Goal: Task Accomplishment & Management: Manage account settings

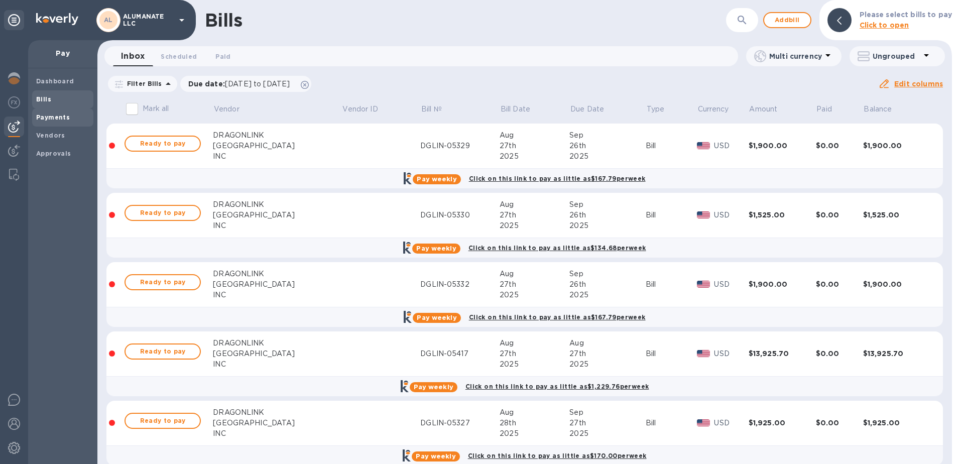
click at [68, 120] on span "Payments" at bounding box center [62, 117] width 53 height 10
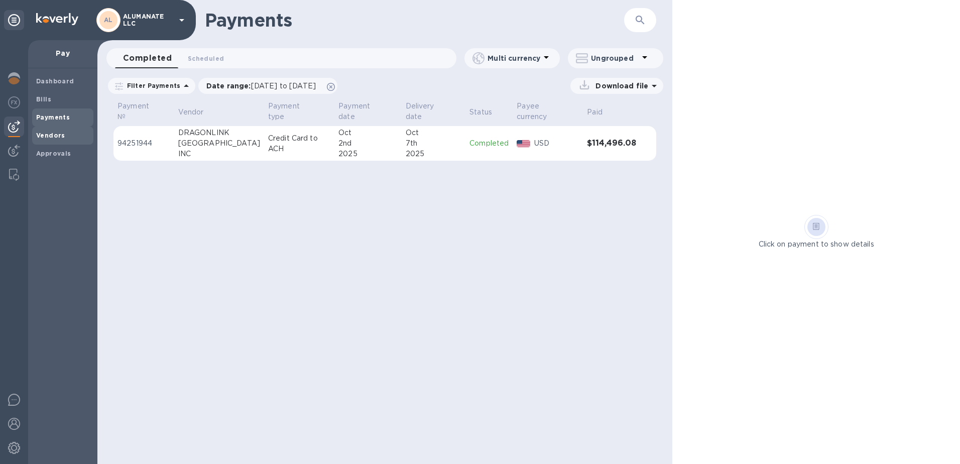
click at [64, 135] on span "Vendors" at bounding box center [62, 136] width 53 height 10
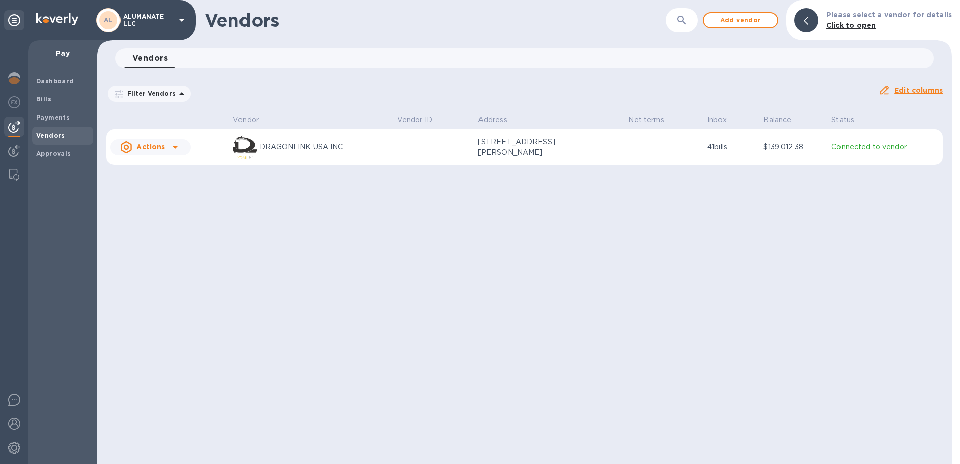
click at [859, 27] on b "Click to open" at bounding box center [851, 25] width 50 height 8
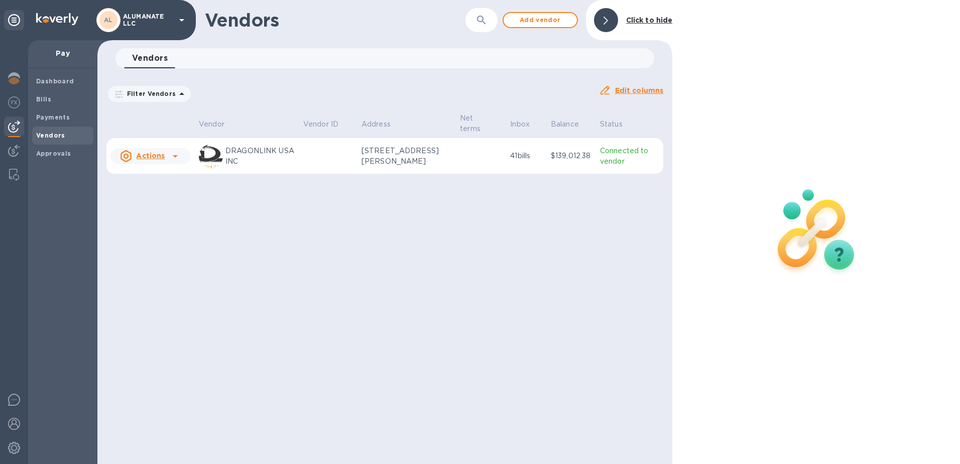
click at [628, 148] on td "Connected to vendor" at bounding box center [629, 156] width 67 height 36
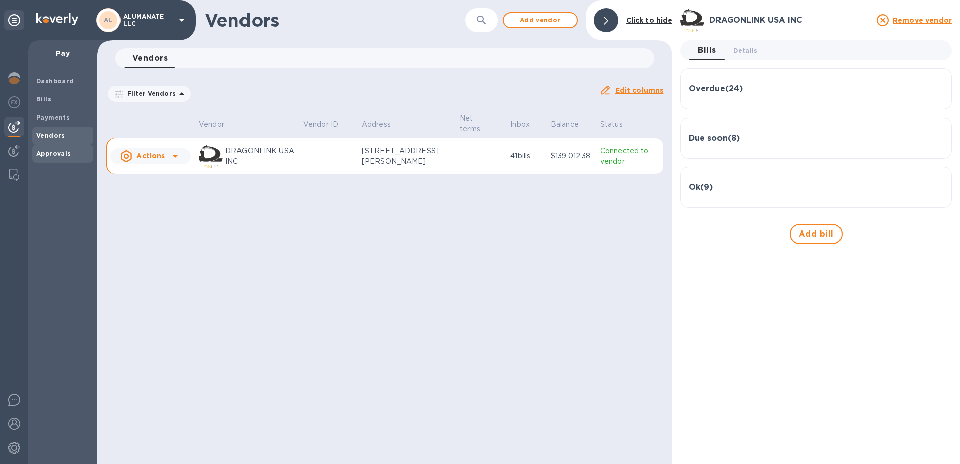
click at [51, 149] on span "Approvals" at bounding box center [53, 154] width 35 height 10
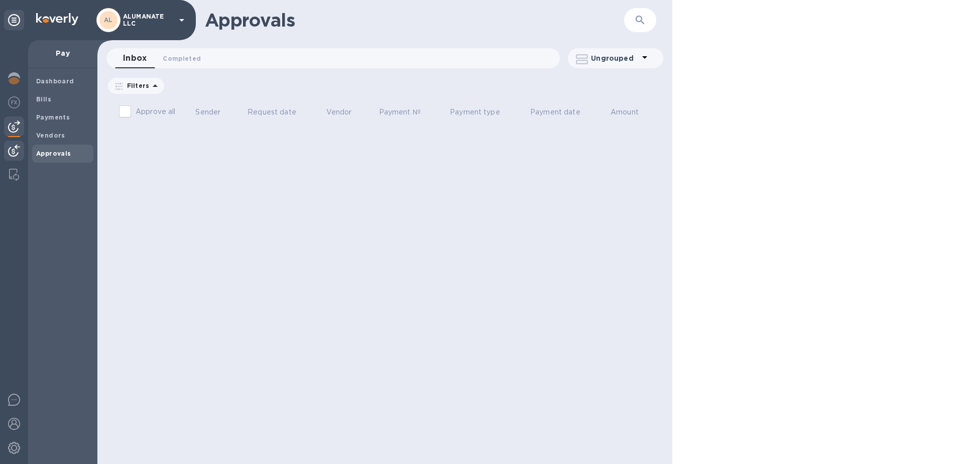
click at [9, 147] on img at bounding box center [14, 151] width 12 height 12
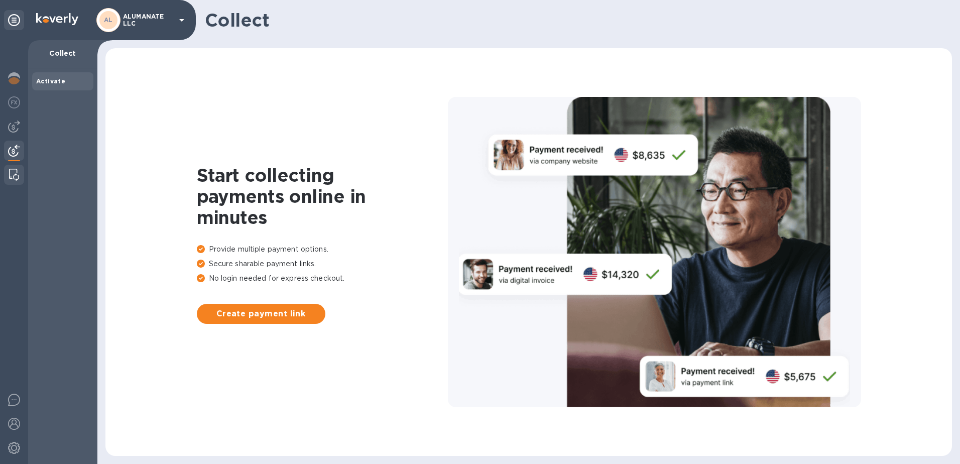
click at [11, 178] on img at bounding box center [14, 175] width 10 height 12
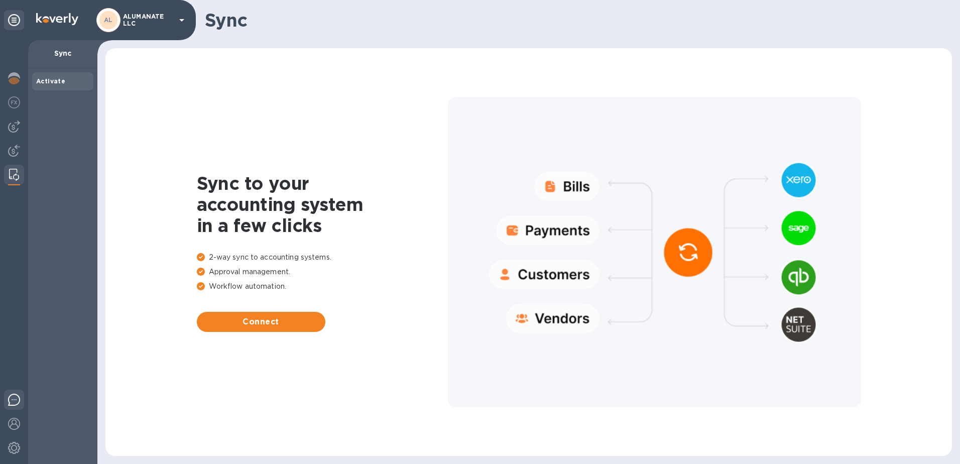
click at [15, 398] on img at bounding box center [14, 400] width 12 height 12
click at [13, 425] on img at bounding box center [14, 424] width 12 height 12
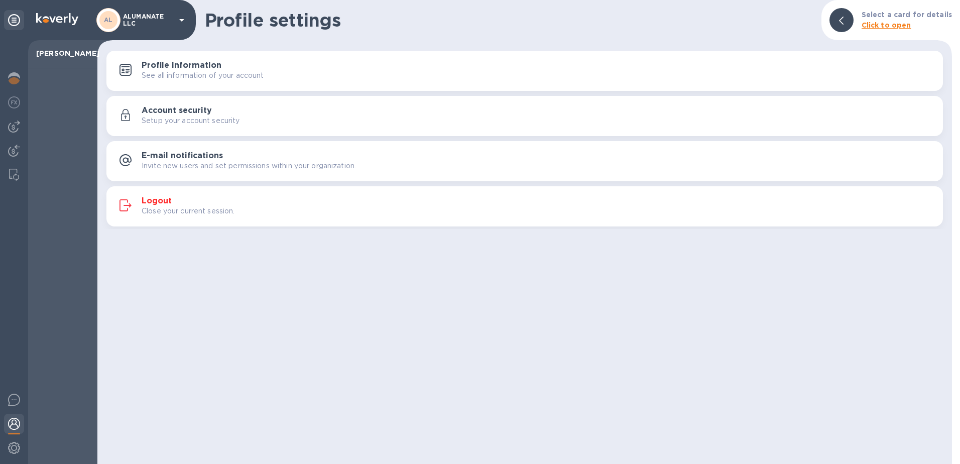
click at [165, 65] on h3 "Profile information" at bounding box center [182, 66] width 80 height 10
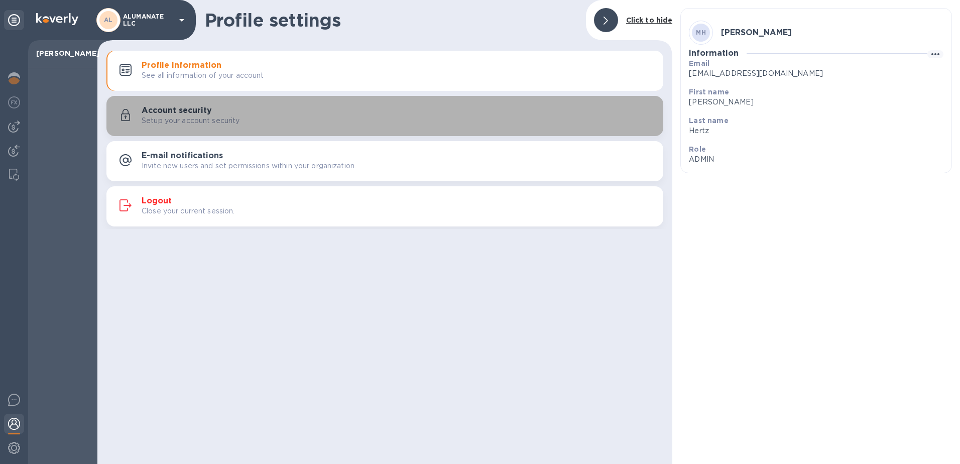
click at [214, 127] on div "Account security Setup your account security" at bounding box center [384, 116] width 545 height 24
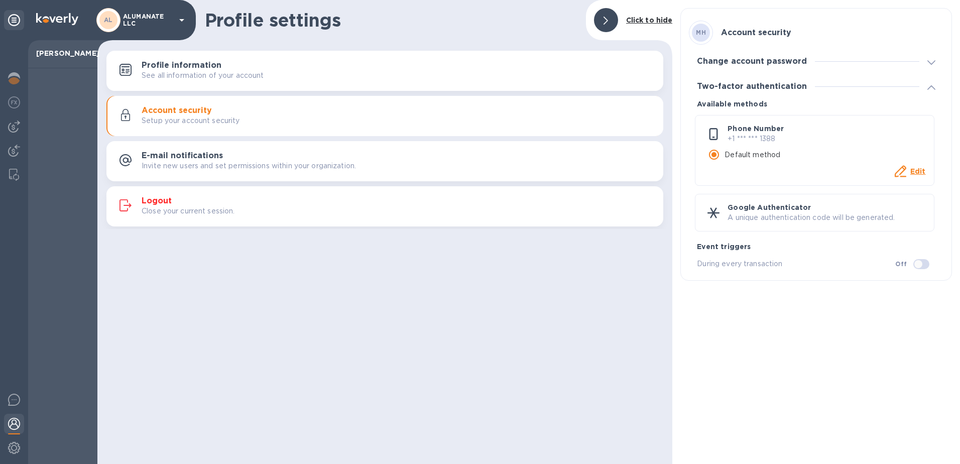
click at [213, 155] on h3 "E-mail notifications" at bounding box center [182, 156] width 81 height 10
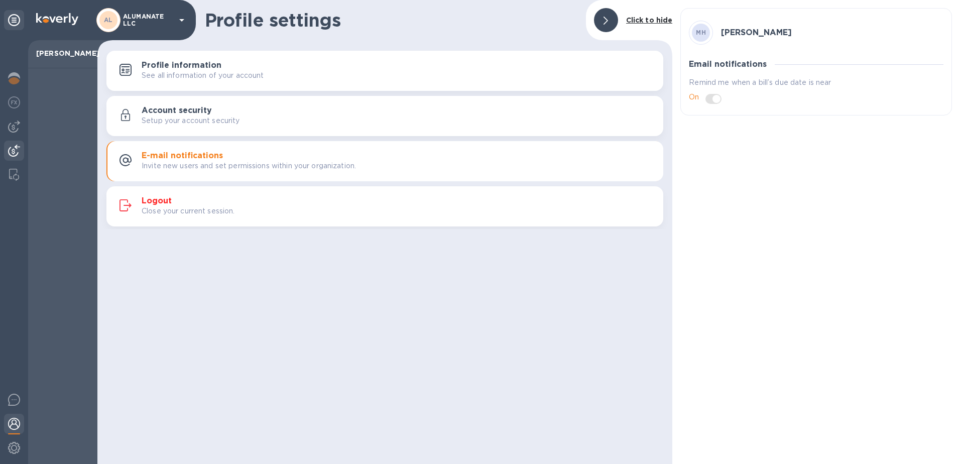
click at [15, 151] on img at bounding box center [14, 151] width 12 height 12
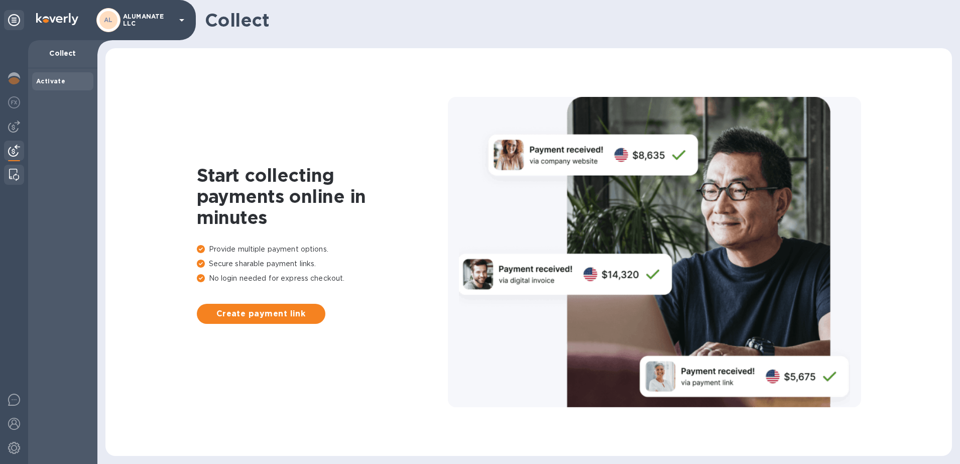
click at [11, 174] on img at bounding box center [14, 175] width 10 height 12
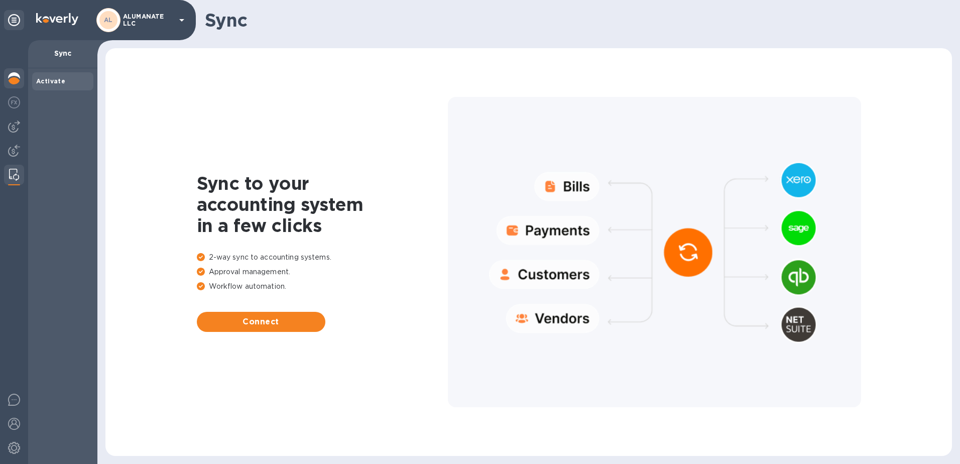
click at [14, 73] on img at bounding box center [14, 78] width 12 height 12
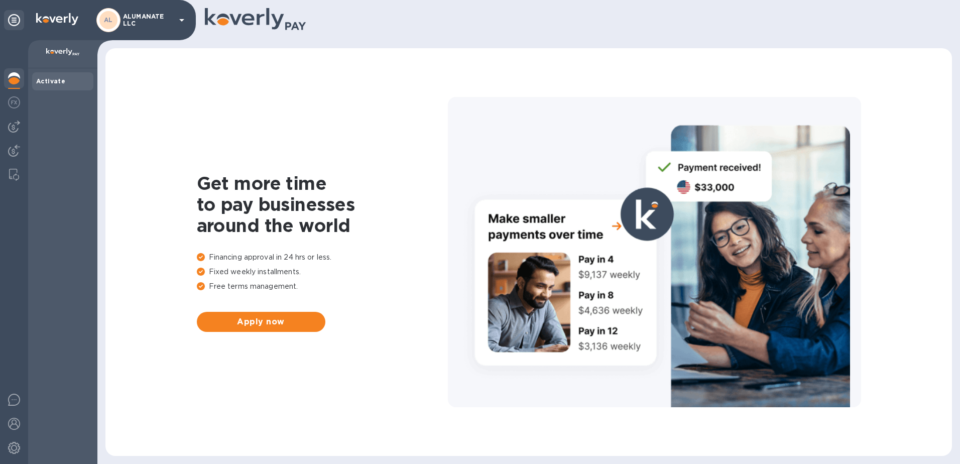
click at [65, 54] on img at bounding box center [63, 52] width 34 height 8
click at [52, 100] on div "Activate" at bounding box center [62, 266] width 69 height 396
click at [19, 101] on img at bounding box center [14, 102] width 12 height 12
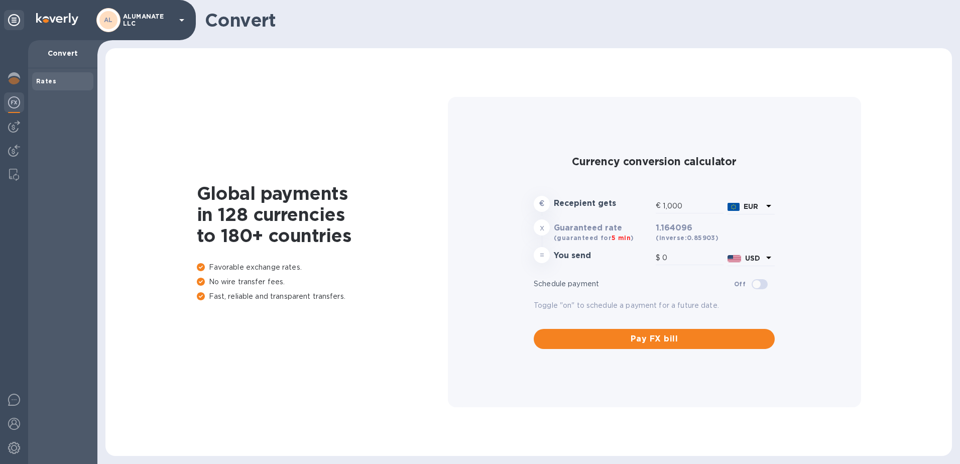
type input "1,164.1"
click at [681, 337] on span "Pay FX bill" at bounding box center [654, 339] width 225 height 12
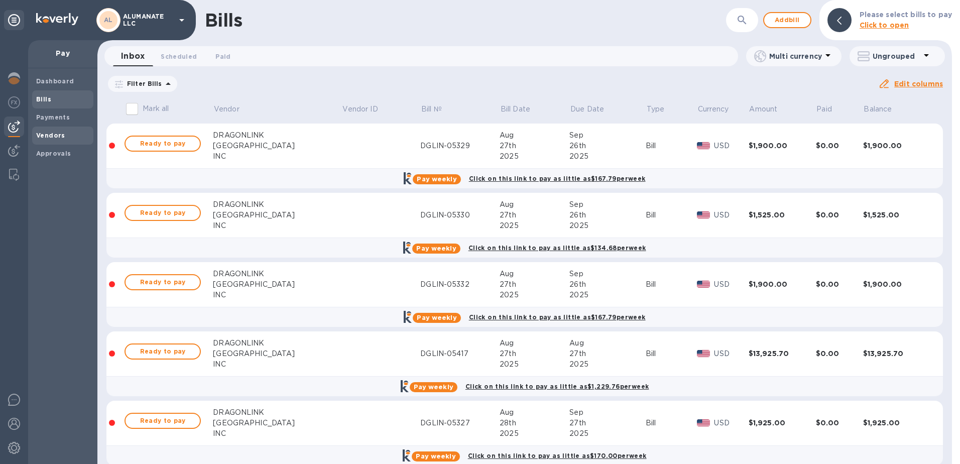
click at [56, 134] on b "Vendors" at bounding box center [50, 136] width 29 height 8
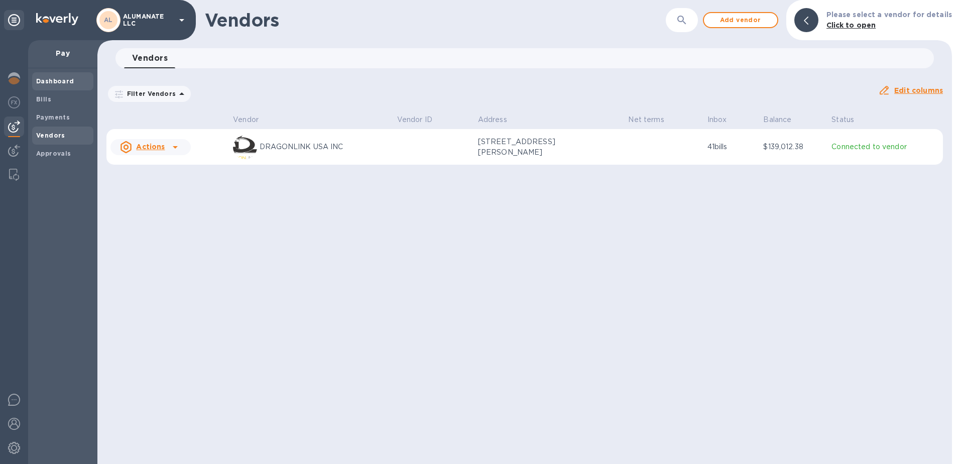
click at [60, 78] on b "Dashboard" at bounding box center [55, 81] width 38 height 8
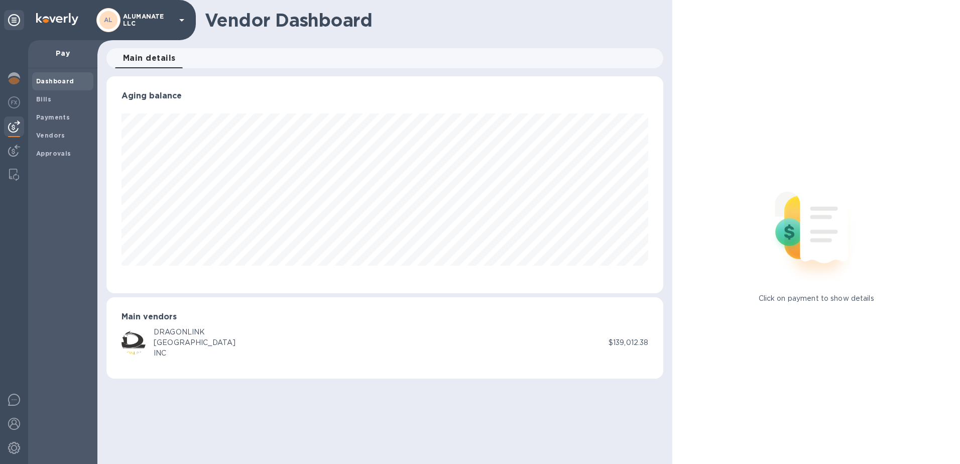
scroll to position [217, 557]
click at [160, 341] on div "[GEOGRAPHIC_DATA]" at bounding box center [195, 342] width 82 height 11
click at [135, 331] on img at bounding box center [133, 342] width 24 height 24
click at [140, 315] on h3 "Main vendors" at bounding box center [384, 317] width 527 height 10
click at [794, 239] on img at bounding box center [816, 227] width 133 height 133
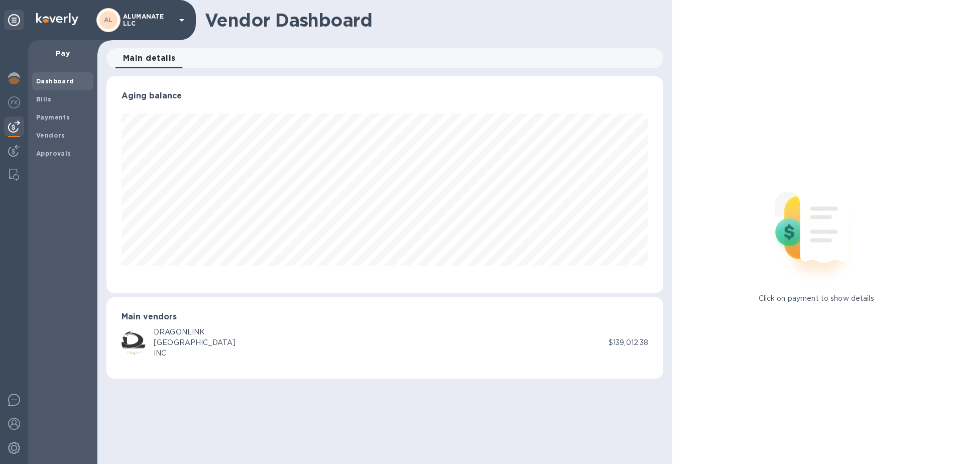
click at [808, 211] on img at bounding box center [816, 227] width 133 height 133
drag, startPoint x: 807, startPoint y: 211, endPoint x: 801, endPoint y: 257, distance: 45.6
click at [806, 211] on img at bounding box center [816, 227] width 133 height 133
drag, startPoint x: 606, startPoint y: 341, endPoint x: 602, endPoint y: 336, distance: 6.4
click at [606, 340] on div "DRAGONLINK USA INC" at bounding box center [364, 343] width 487 height 32
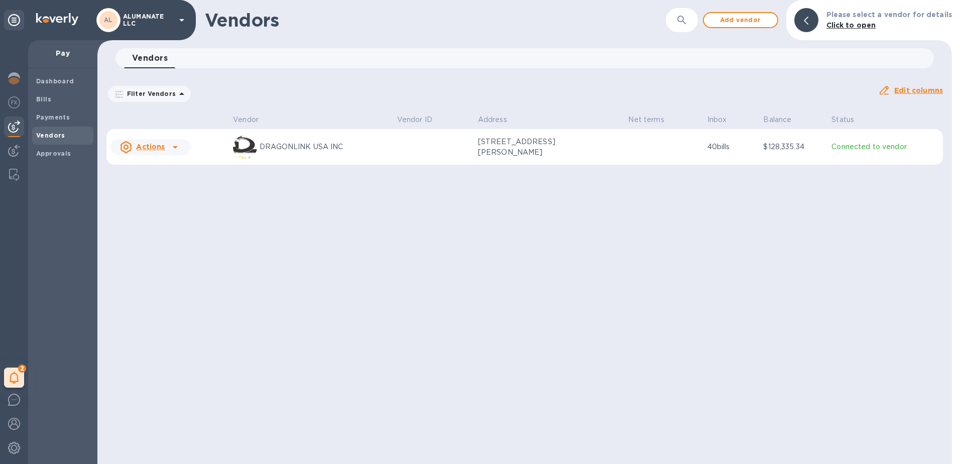
click at [852, 26] on b "Click to open" at bounding box center [851, 25] width 50 height 8
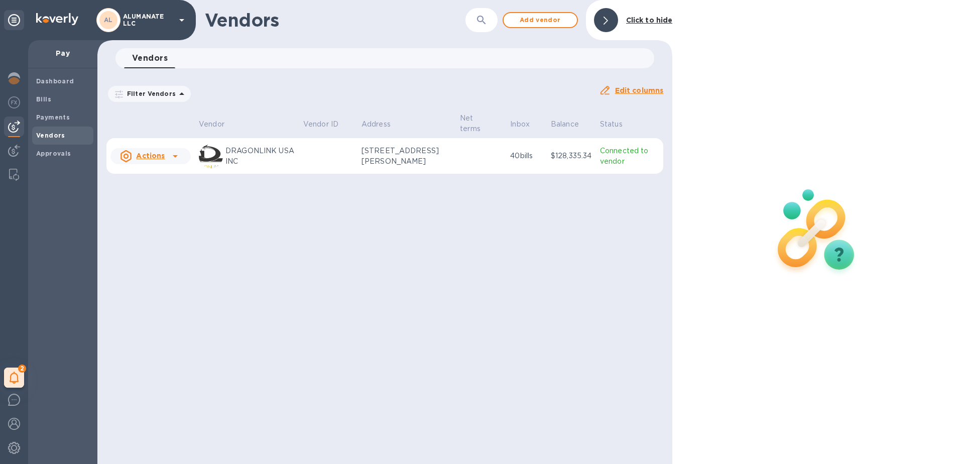
click at [437, 146] on p "[STREET_ADDRESS][PERSON_NAME]" at bounding box center [406, 156] width 90 height 21
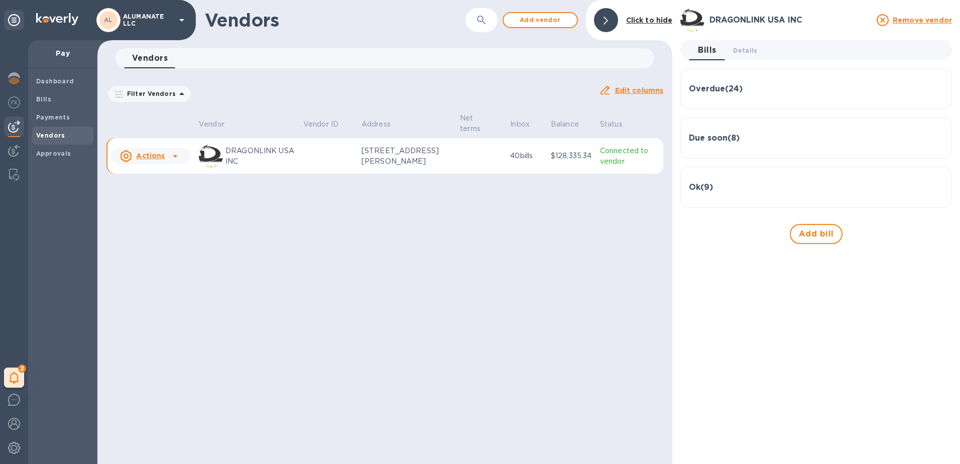
click at [709, 193] on div "Ok ( 9 )" at bounding box center [816, 187] width 255 height 24
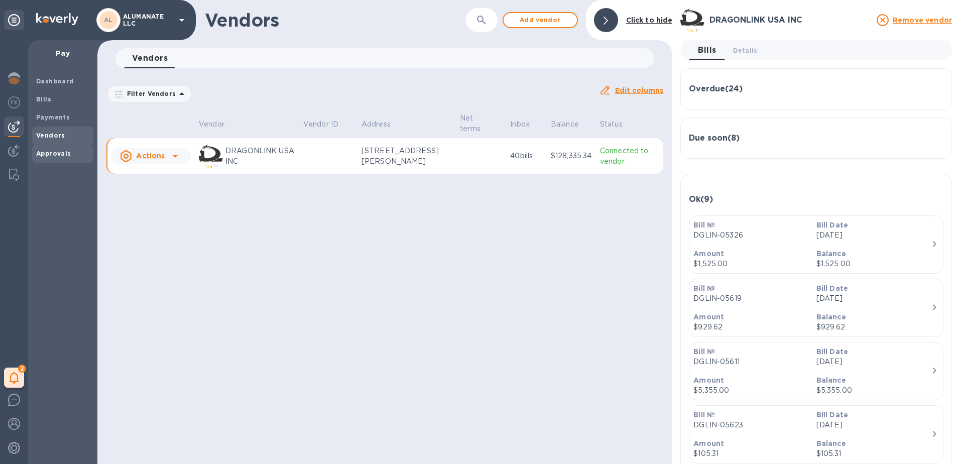
click at [56, 152] on b "Approvals" at bounding box center [53, 154] width 35 height 8
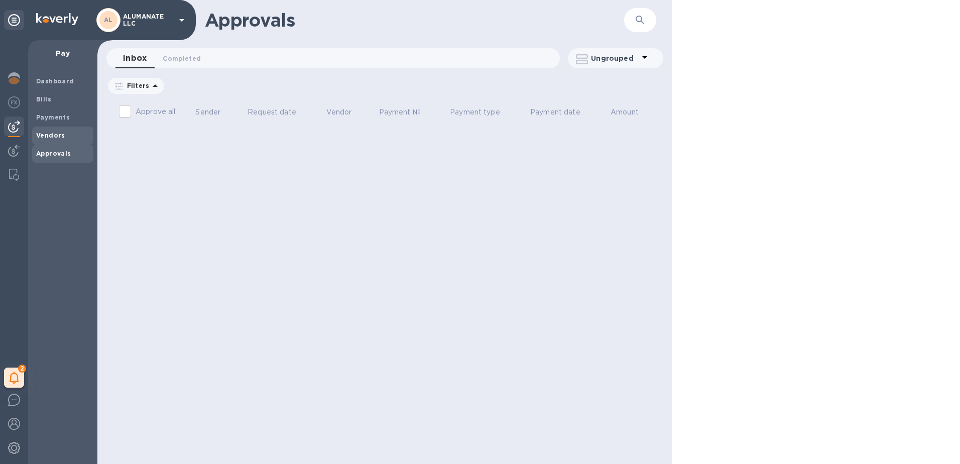
click at [56, 140] on span "Vendors" at bounding box center [50, 136] width 29 height 10
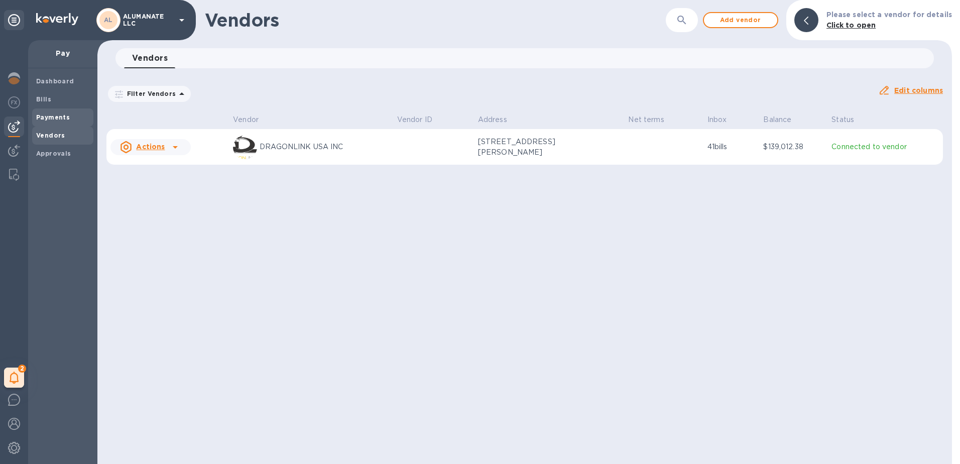
click at [58, 119] on b "Payments" at bounding box center [53, 117] width 34 height 8
